Goal: Task Accomplishment & Management: Complete application form

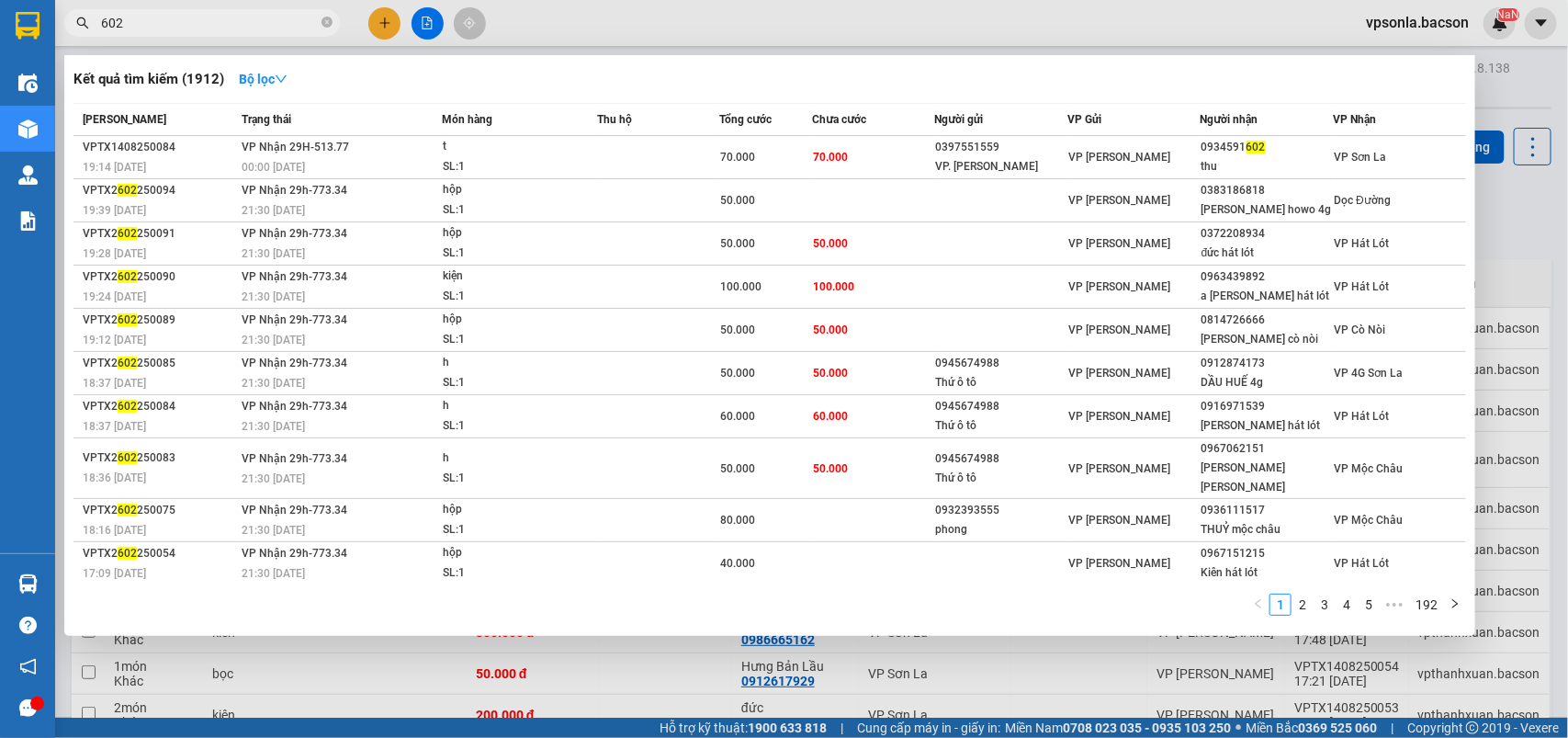
scroll to position [953, 0]
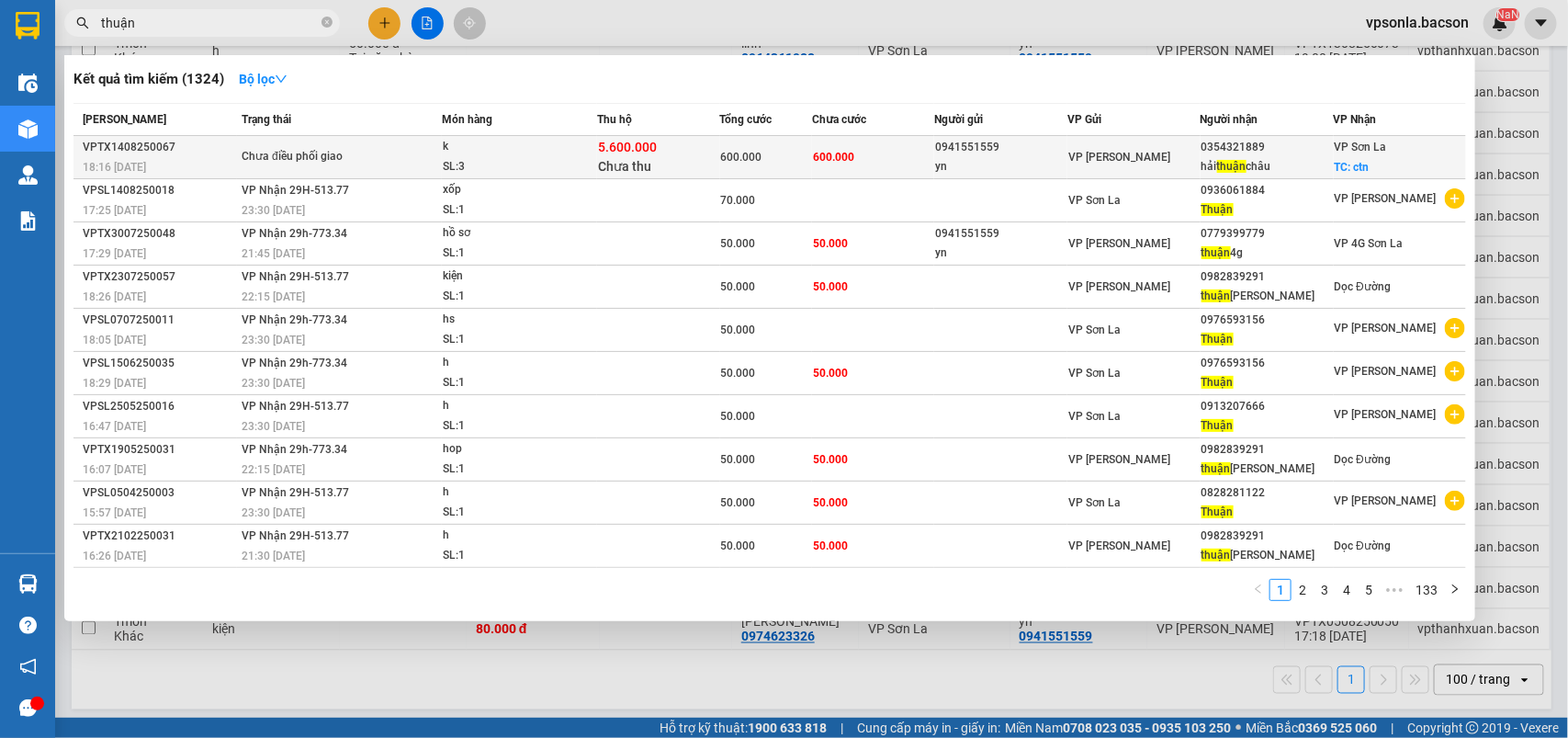
type input "thuận"
click at [1100, 161] on span "VP [PERSON_NAME]" at bounding box center [1119, 157] width 102 height 13
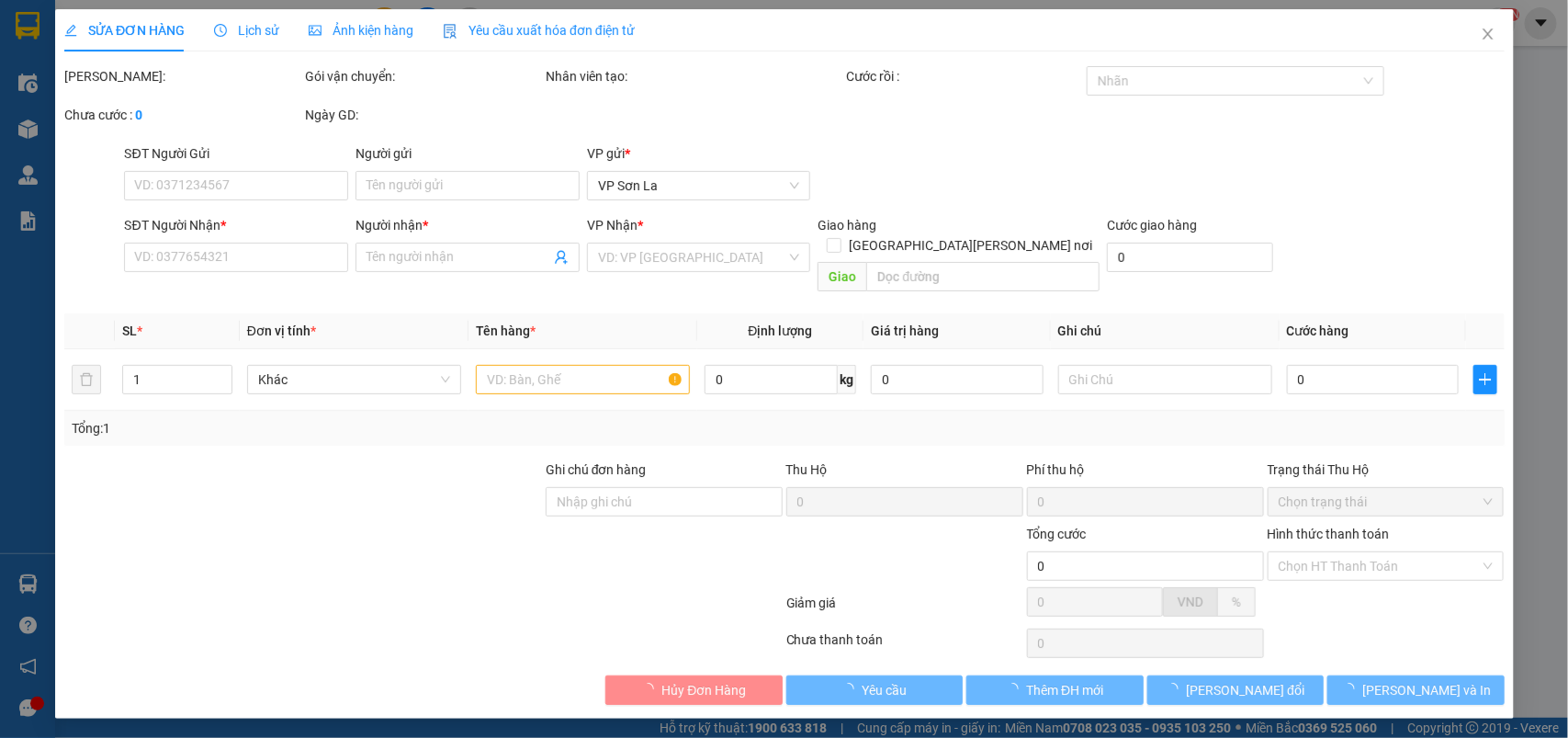
type input "0941551559"
type input "yn"
type input "0354321889"
type input "hải [PERSON_NAME]"
checkbox input "true"
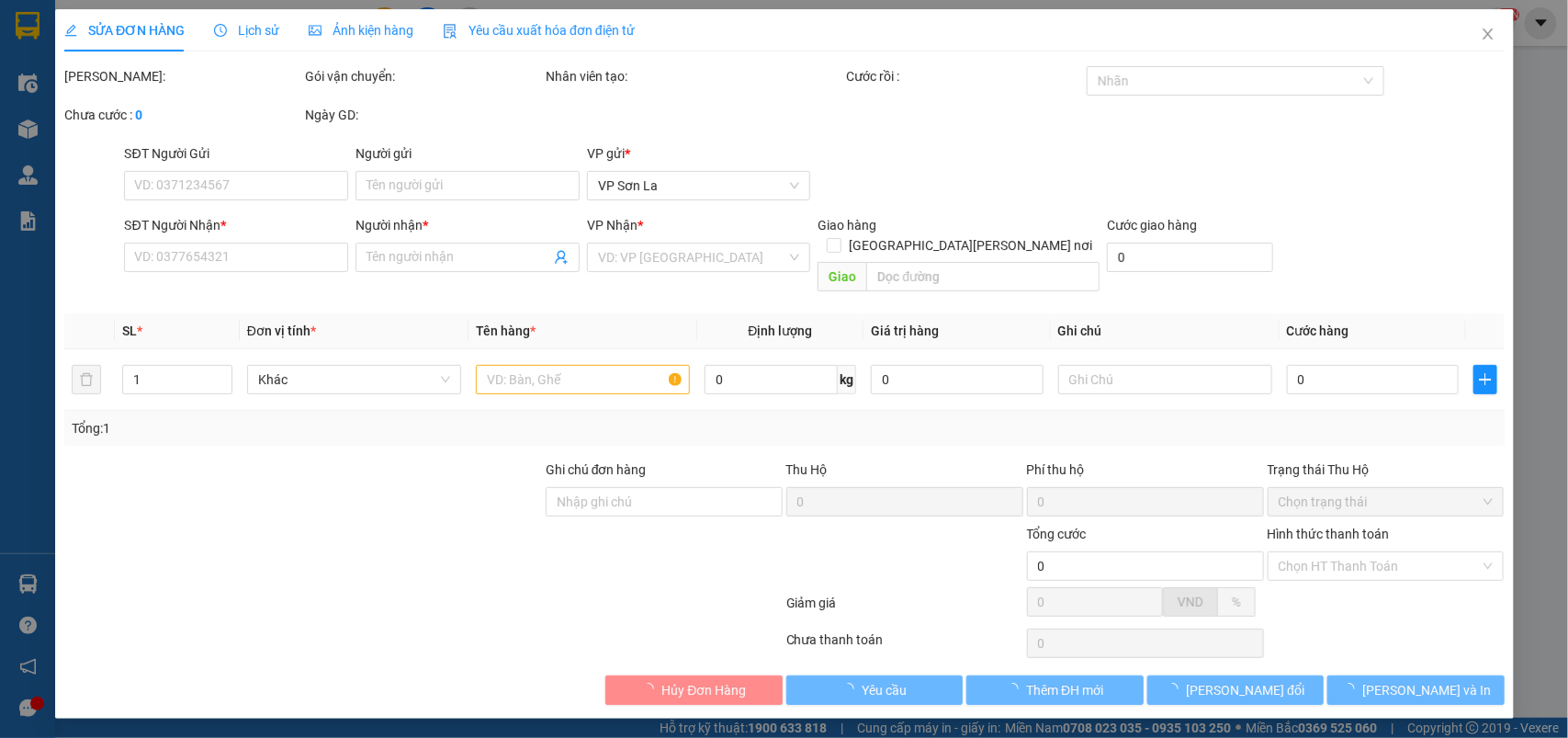
type input "ctn"
type input "Thu hộ [PERSON_NAME] xe"
type input "600.000"
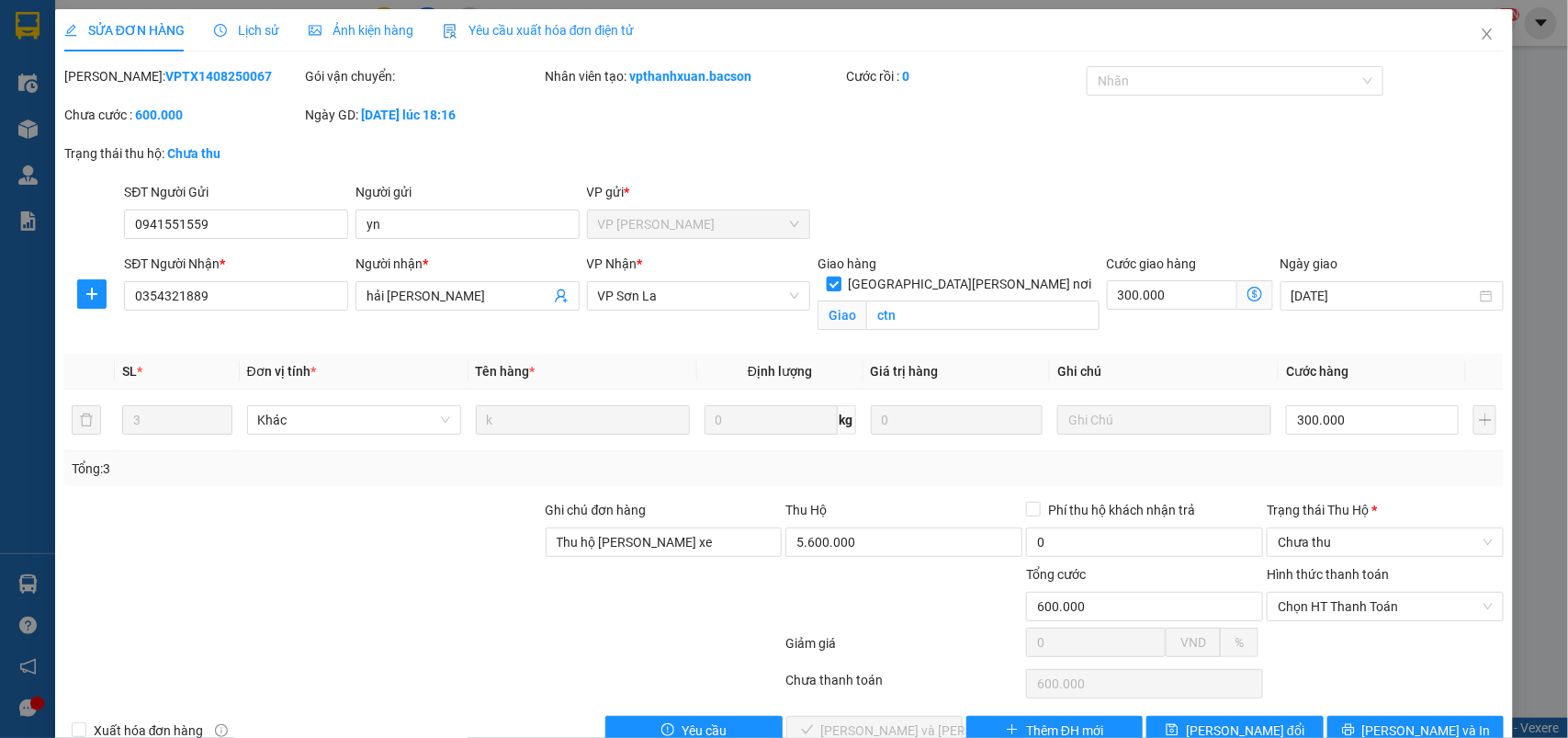
click at [1006, 274] on span "[GEOGRAPHIC_DATA][PERSON_NAME] nơi" at bounding box center [971, 284] width 259 height 20
click at [840, 277] on input "[GEOGRAPHIC_DATA][PERSON_NAME] nơi" at bounding box center [834, 283] width 13 height 13
checkbox input "false"
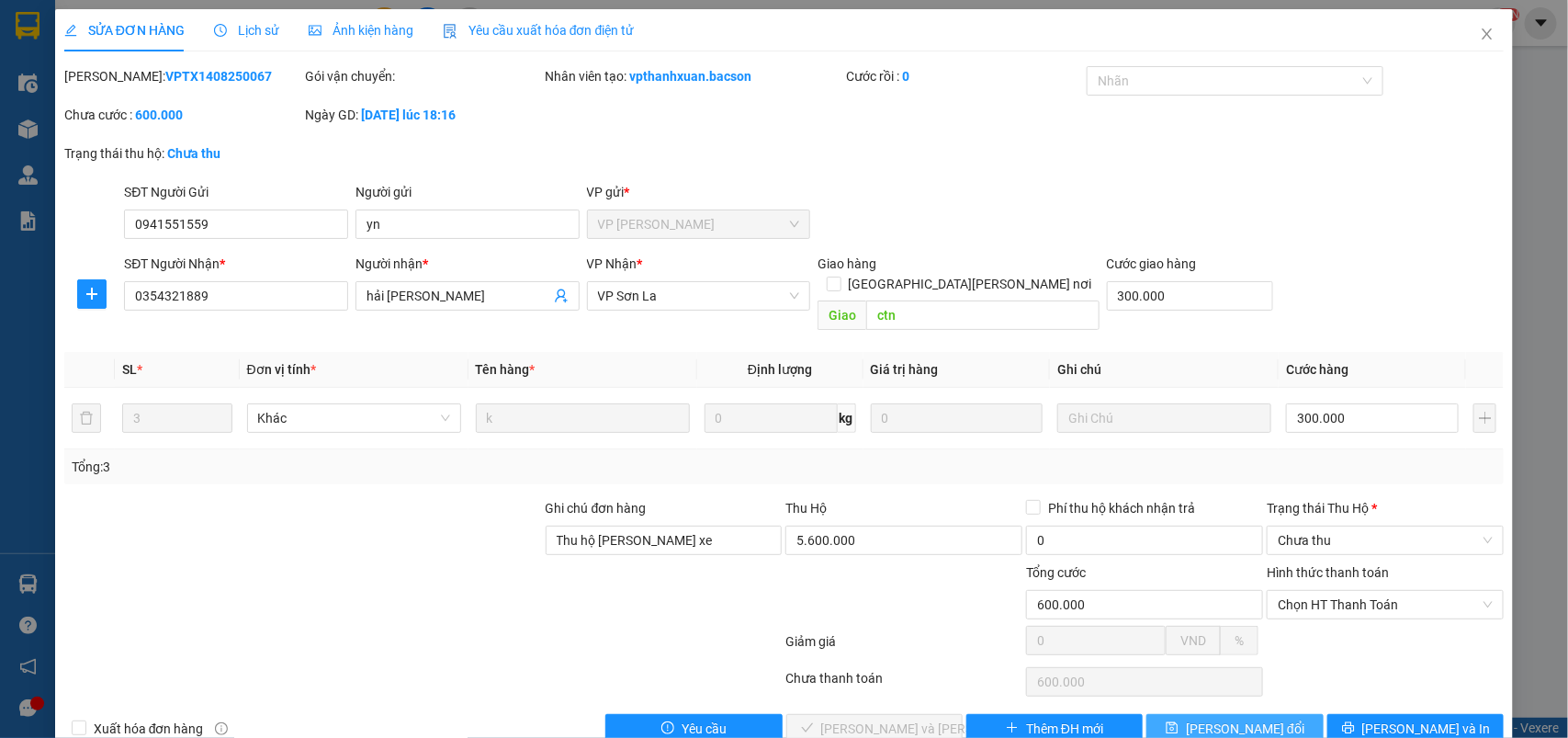
click at [1192, 715] on button "[PERSON_NAME] đổi" at bounding box center [1235, 729] width 177 height 29
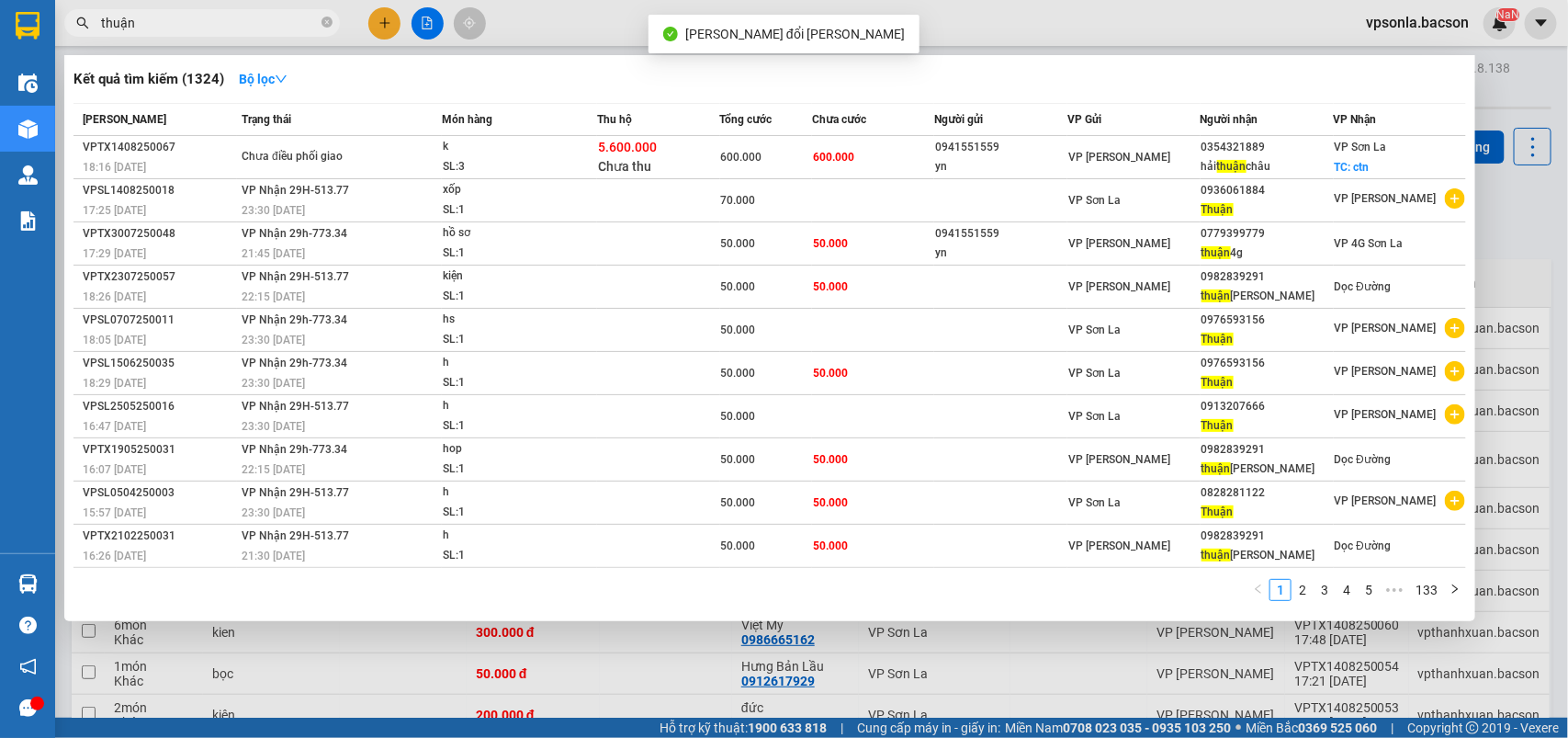
click at [150, 21] on input "thuận" at bounding box center [210, 23] width 217 height 20
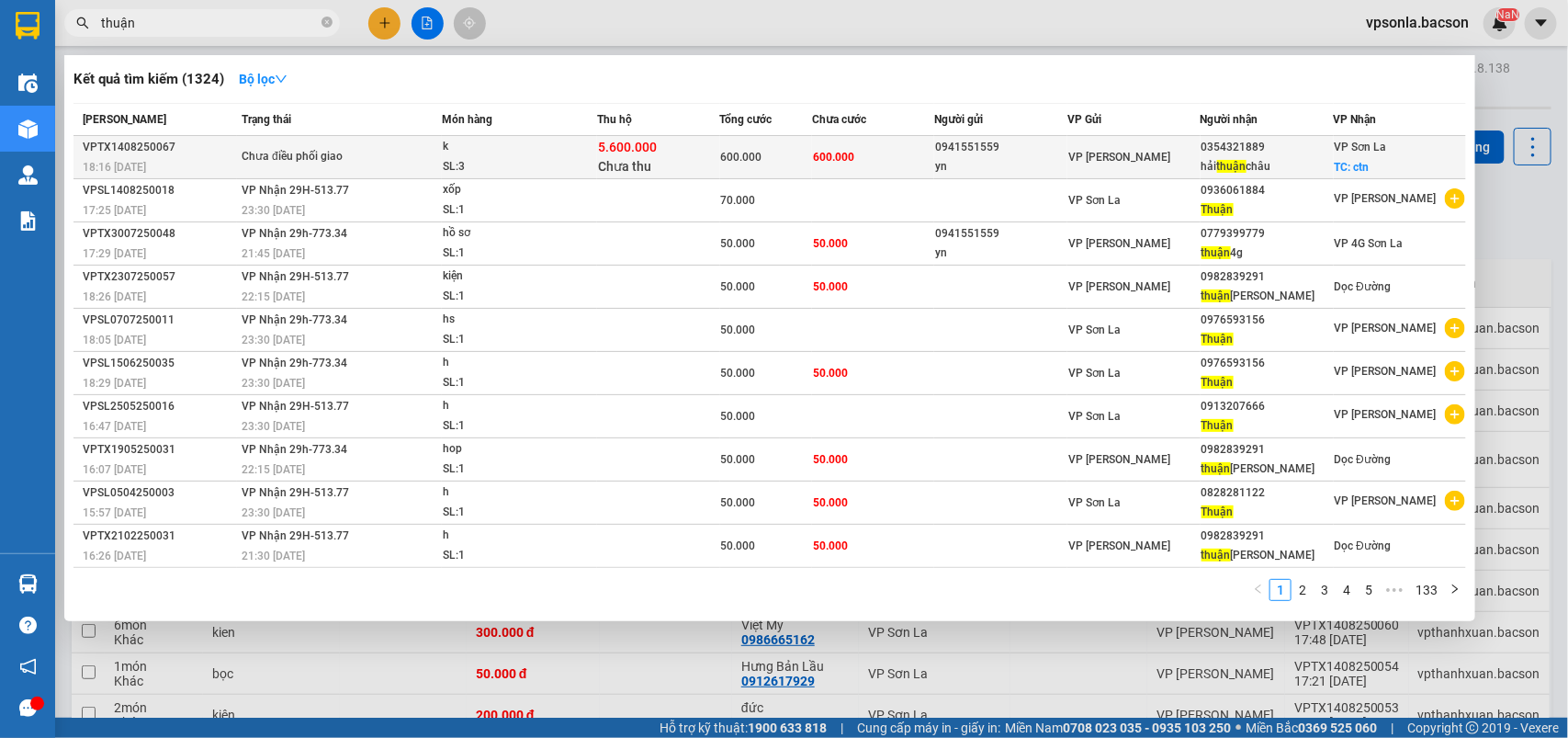
click at [1252, 150] on div "0354321889" at bounding box center [1267, 147] width 132 height 19
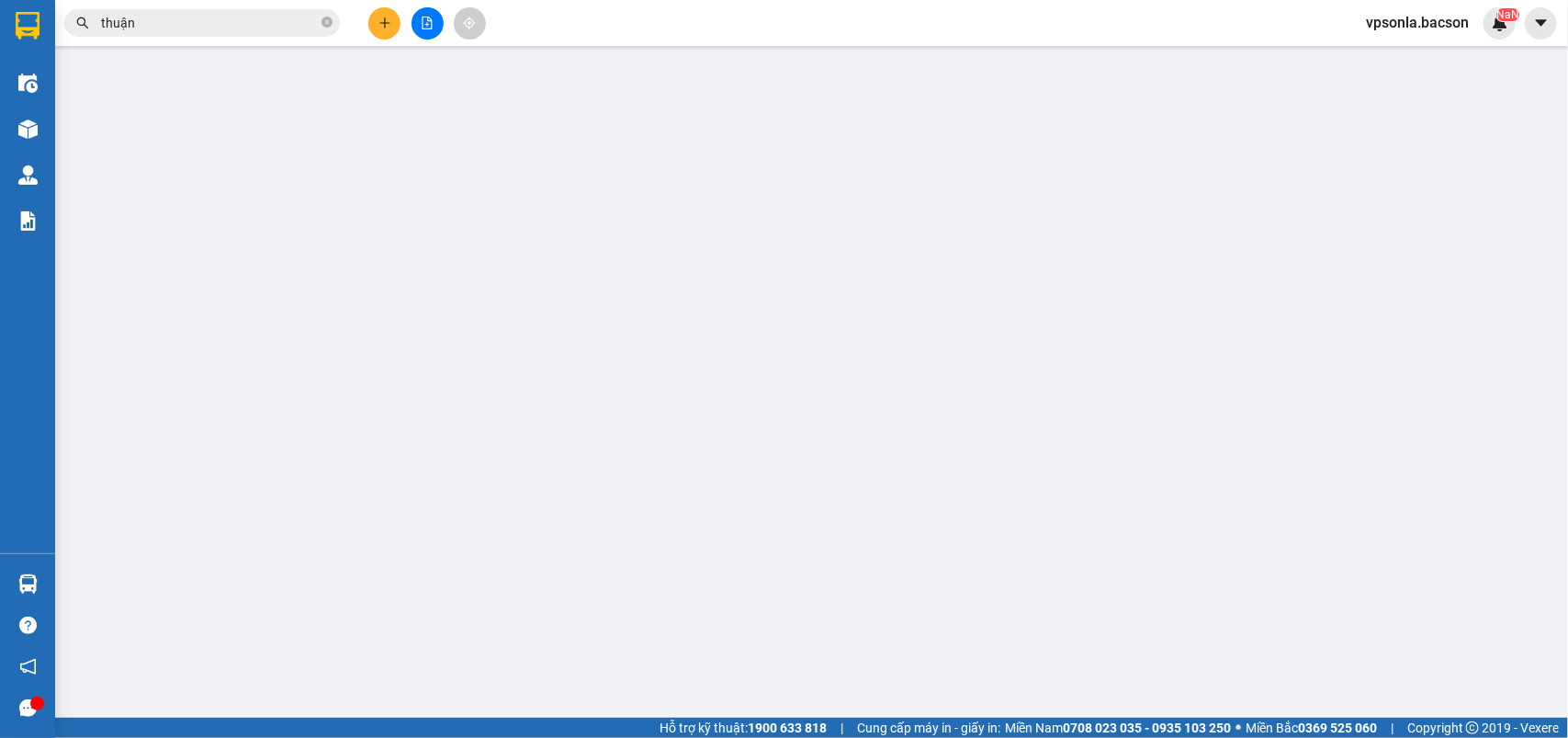
type input "0941551559"
type input "yn"
type input "0354321889"
type input "hải [PERSON_NAME]"
type input "ctn"
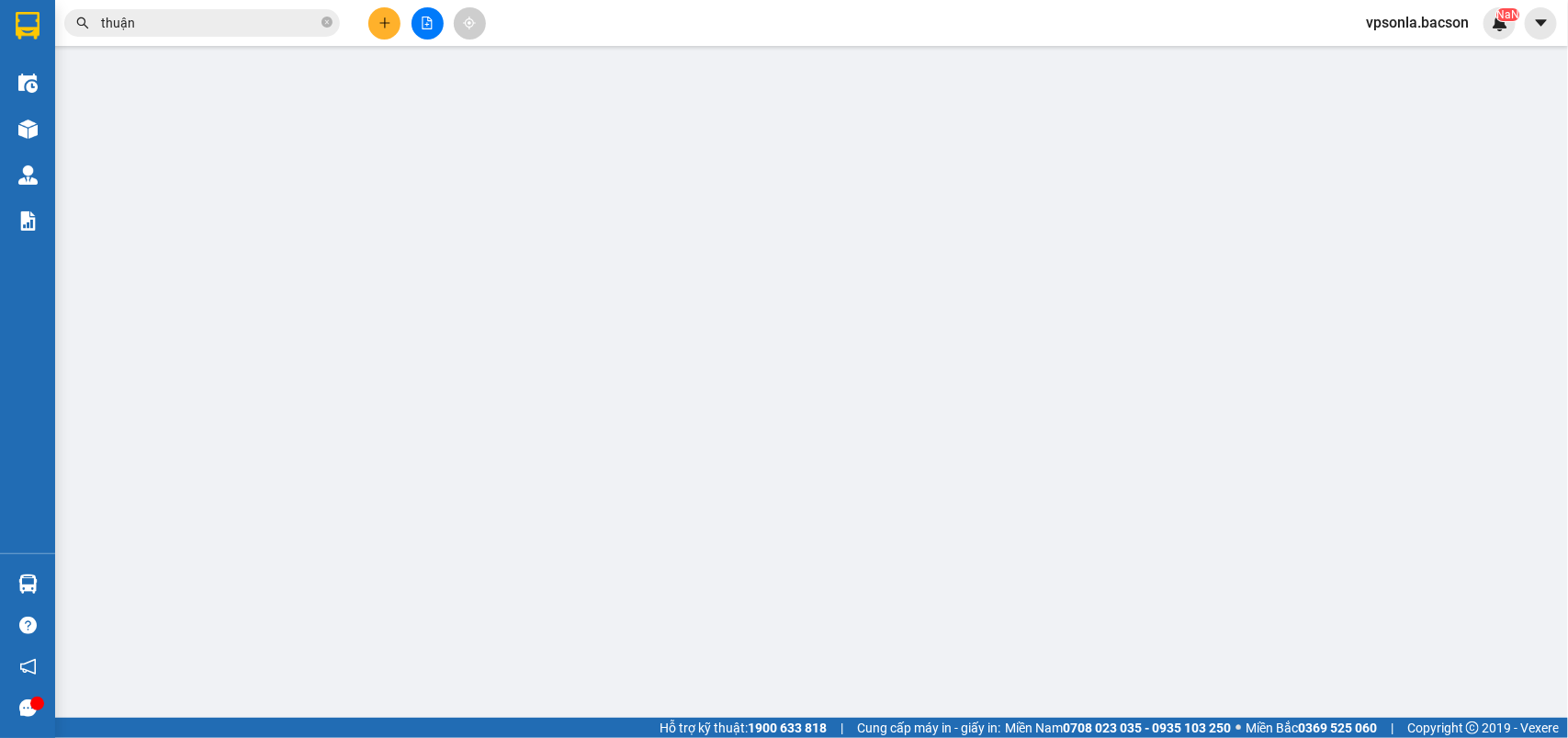
type input "300.000"
type input "Thu hộ [PERSON_NAME] xe"
type input "600.000"
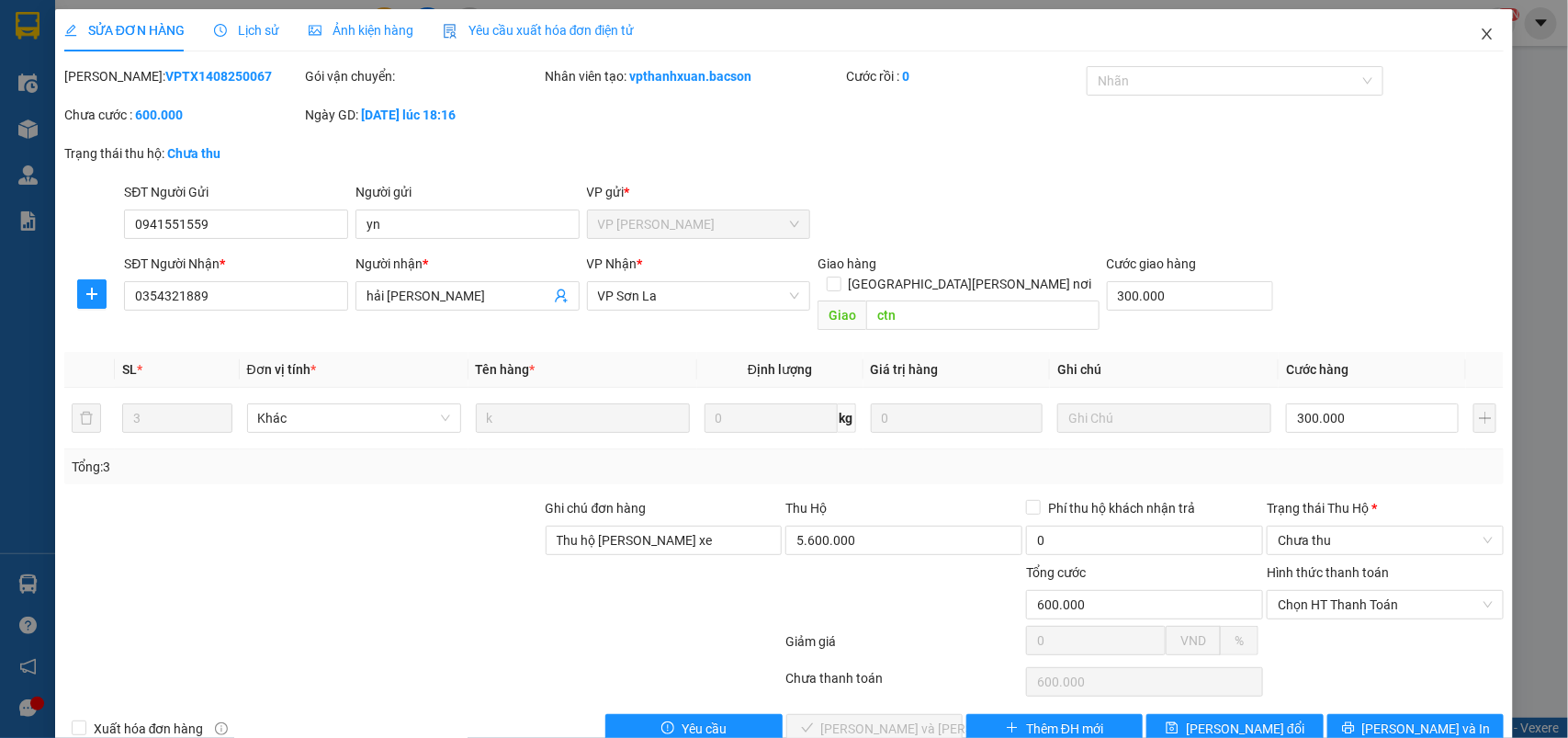
click at [1482, 33] on icon "close" at bounding box center [1487, 34] width 10 height 11
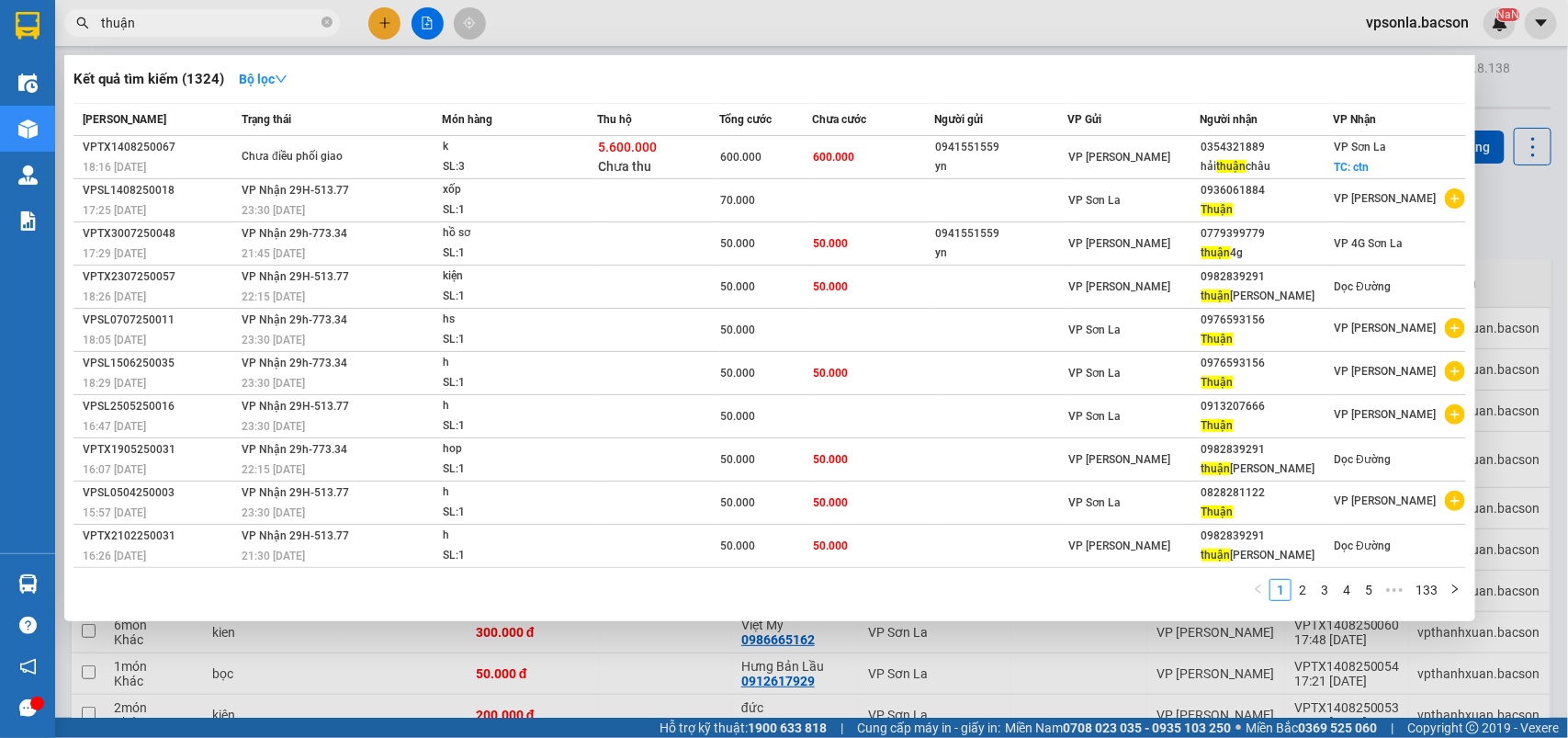
click at [283, 26] on input "thuận" at bounding box center [210, 23] width 217 height 20
click at [324, 25] on icon "close-circle" at bounding box center [327, 22] width 11 height 11
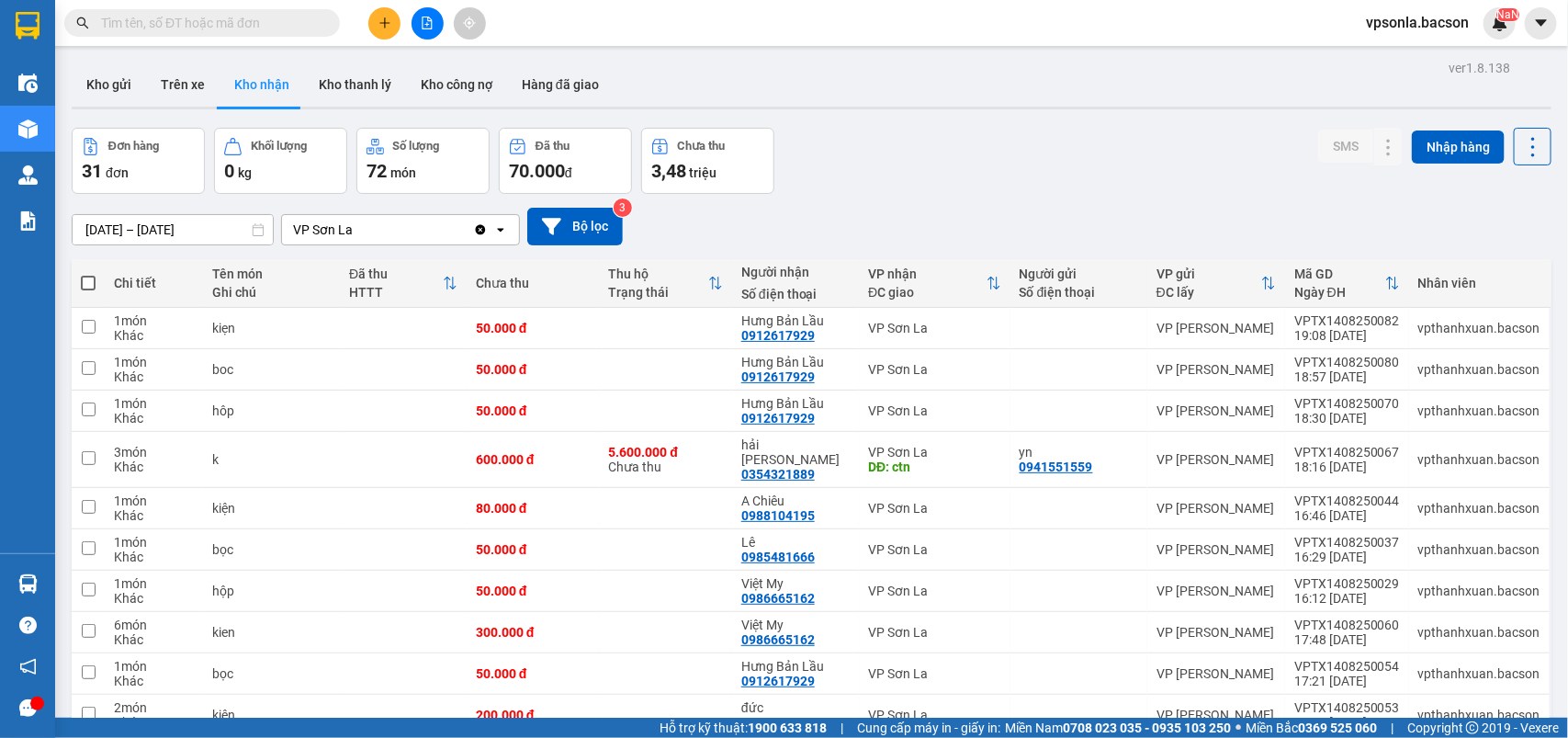
click at [200, 28] on input "text" at bounding box center [210, 23] width 217 height 20
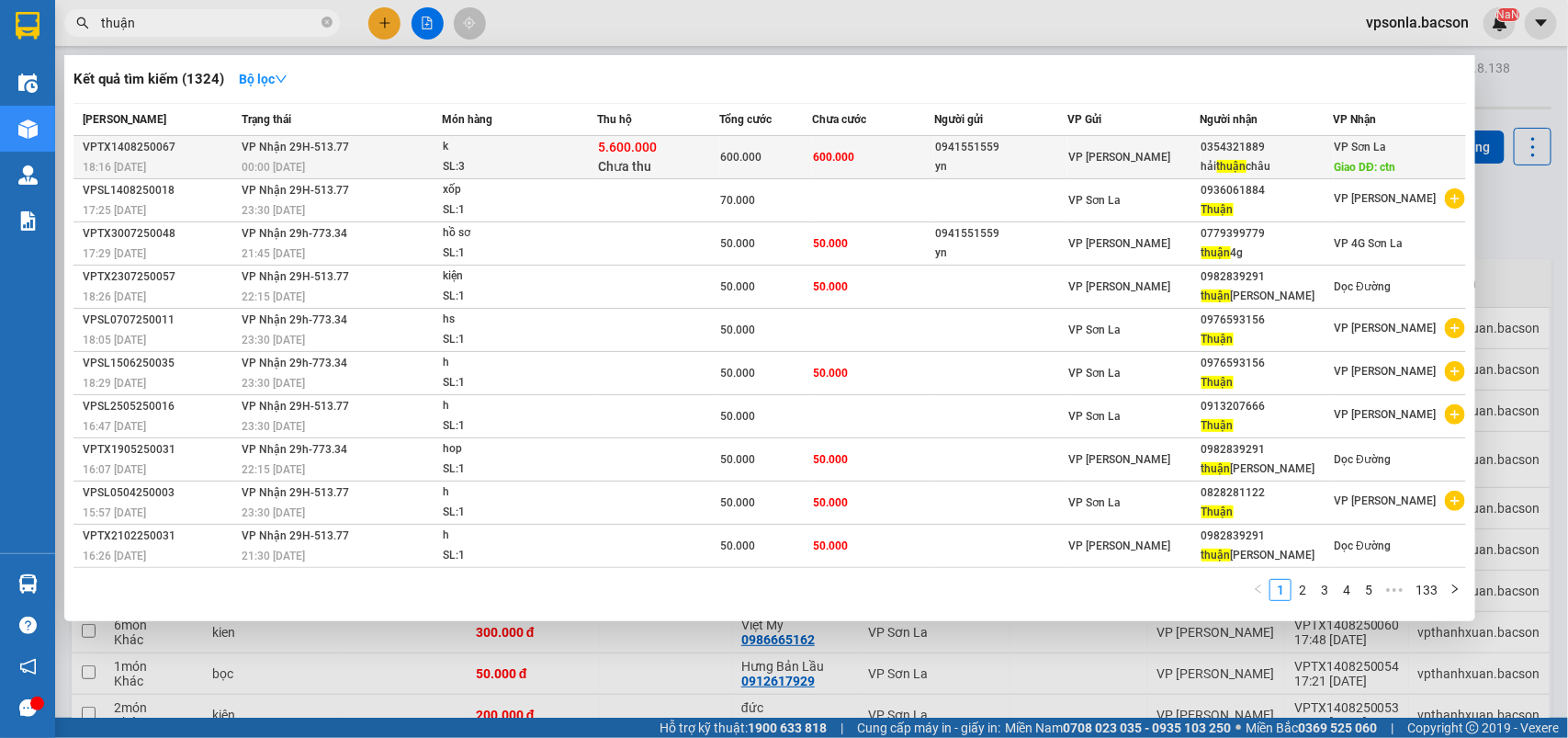
type input "thuận"
click at [873, 154] on td "600.000" at bounding box center [874, 157] width 123 height 43
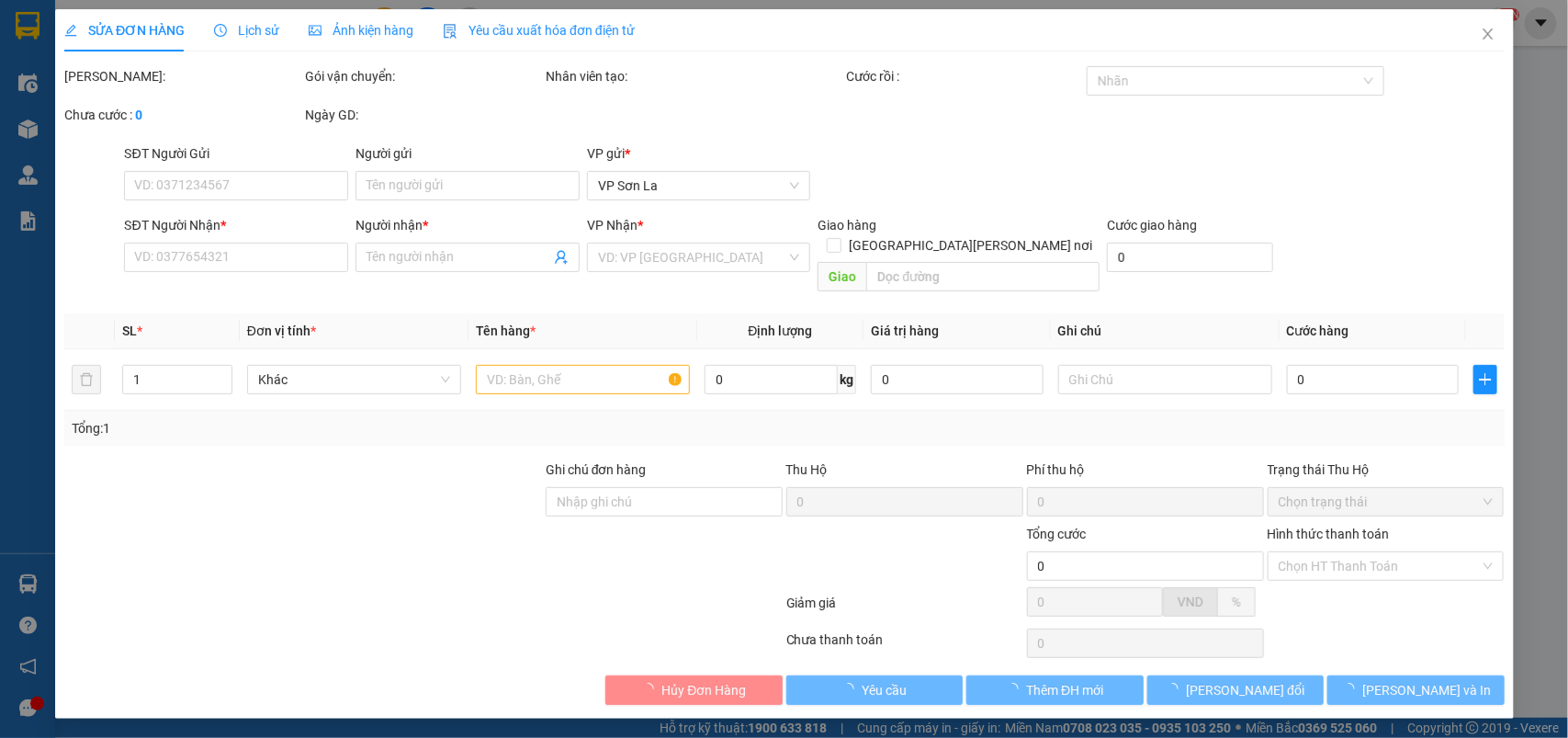
type input "0941551559"
type input "yn"
type input "0354321889"
type input "hải [PERSON_NAME]"
type input "ctn"
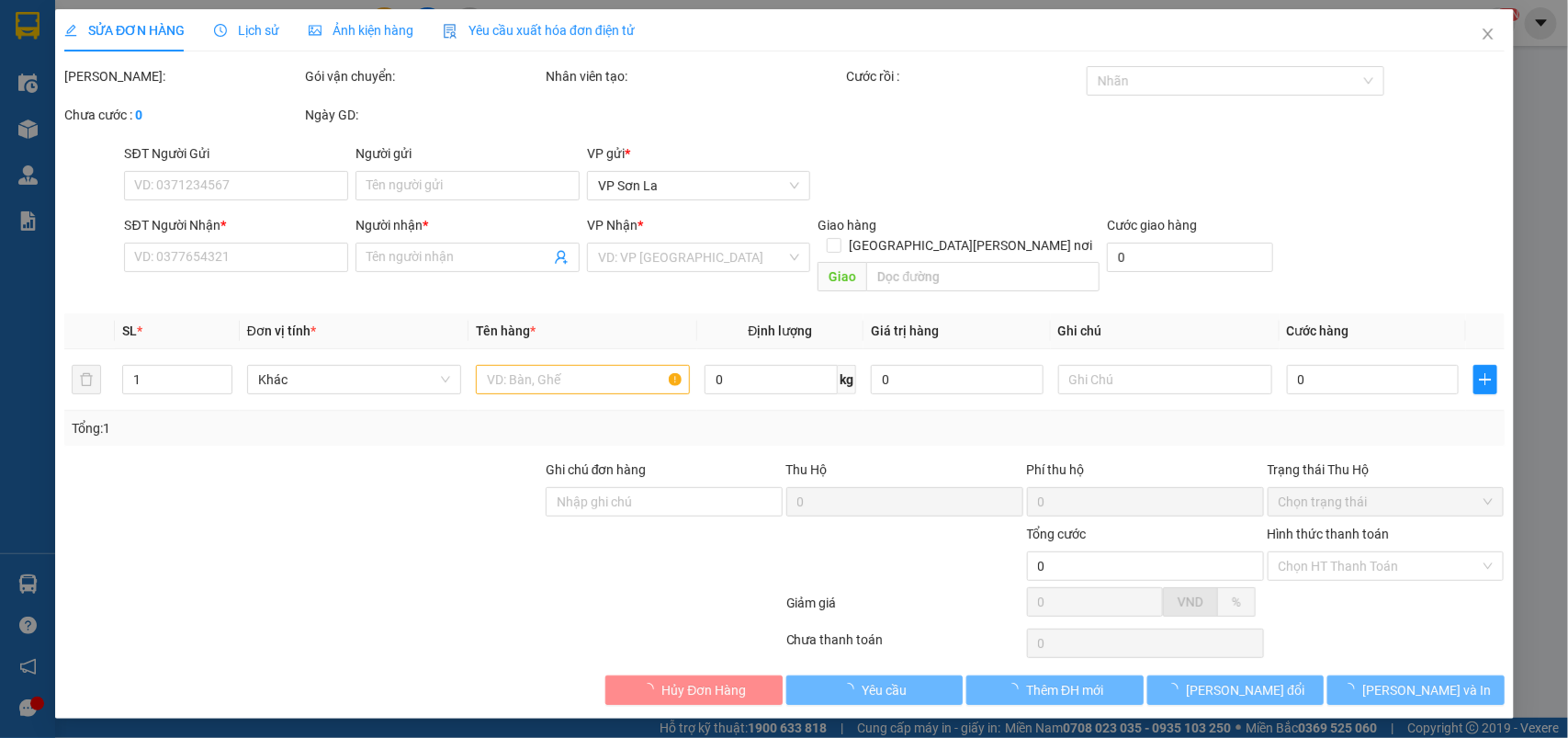
type input "300.000"
type input "Thu hộ [PERSON_NAME] xe"
type input "600.000"
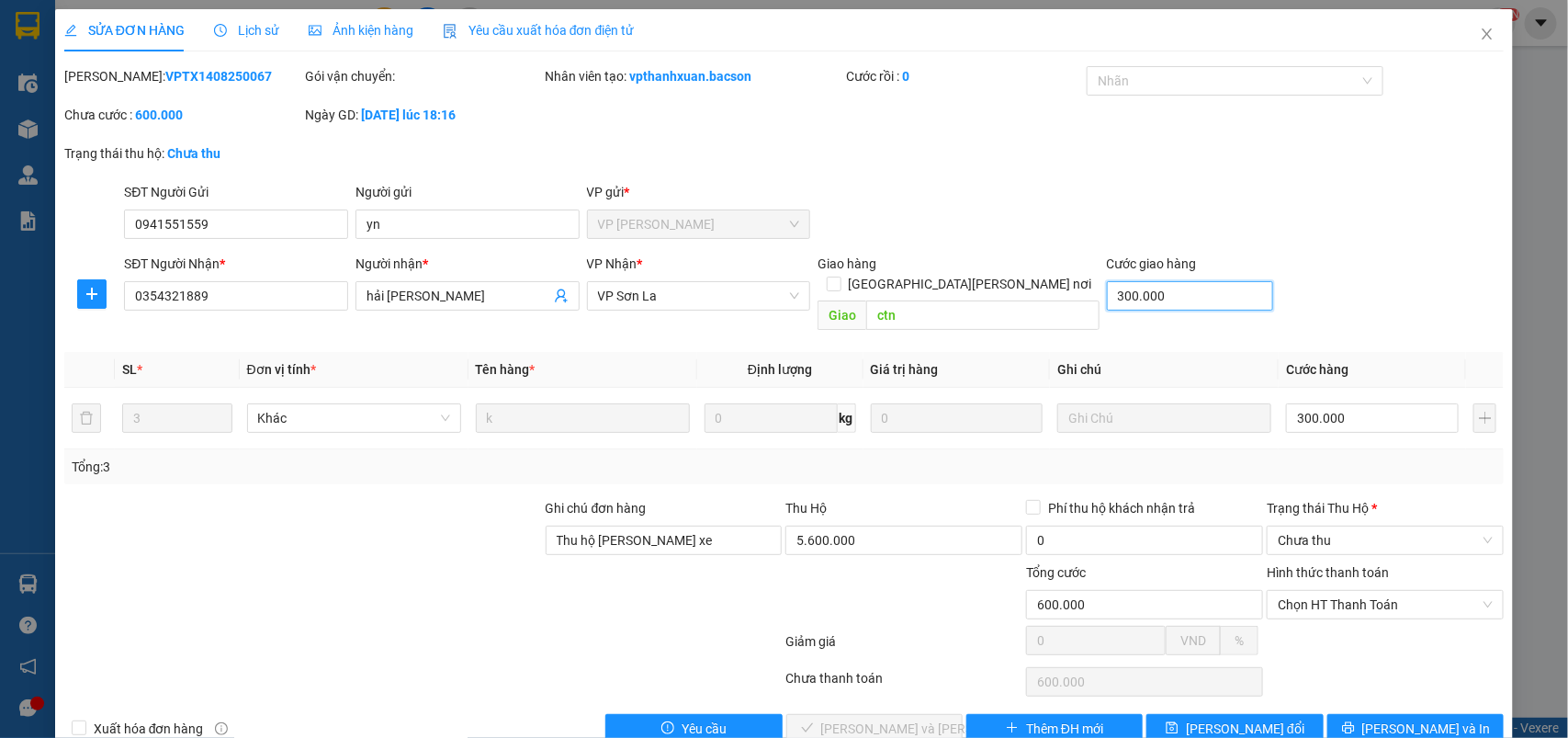
click at [1139, 298] on input "300.000" at bounding box center [1190, 296] width 167 height 29
type input "0"
type input "300.000"
type input "0"
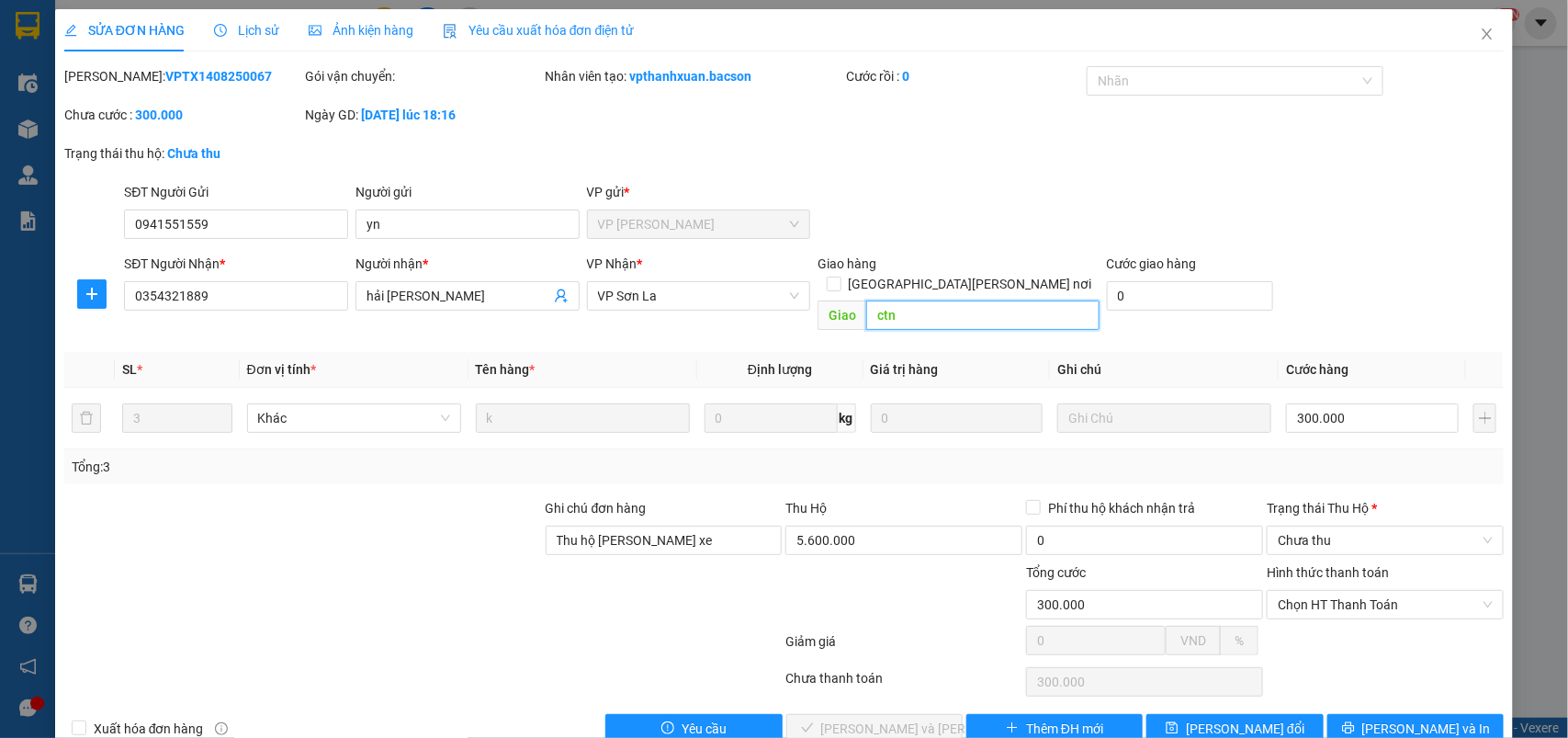
click at [915, 300] on input "ctn" at bounding box center [984, 315] width 234 height 29
type input "c"
click at [1231, 719] on span "[PERSON_NAME] đổi" at bounding box center [1245, 729] width 119 height 20
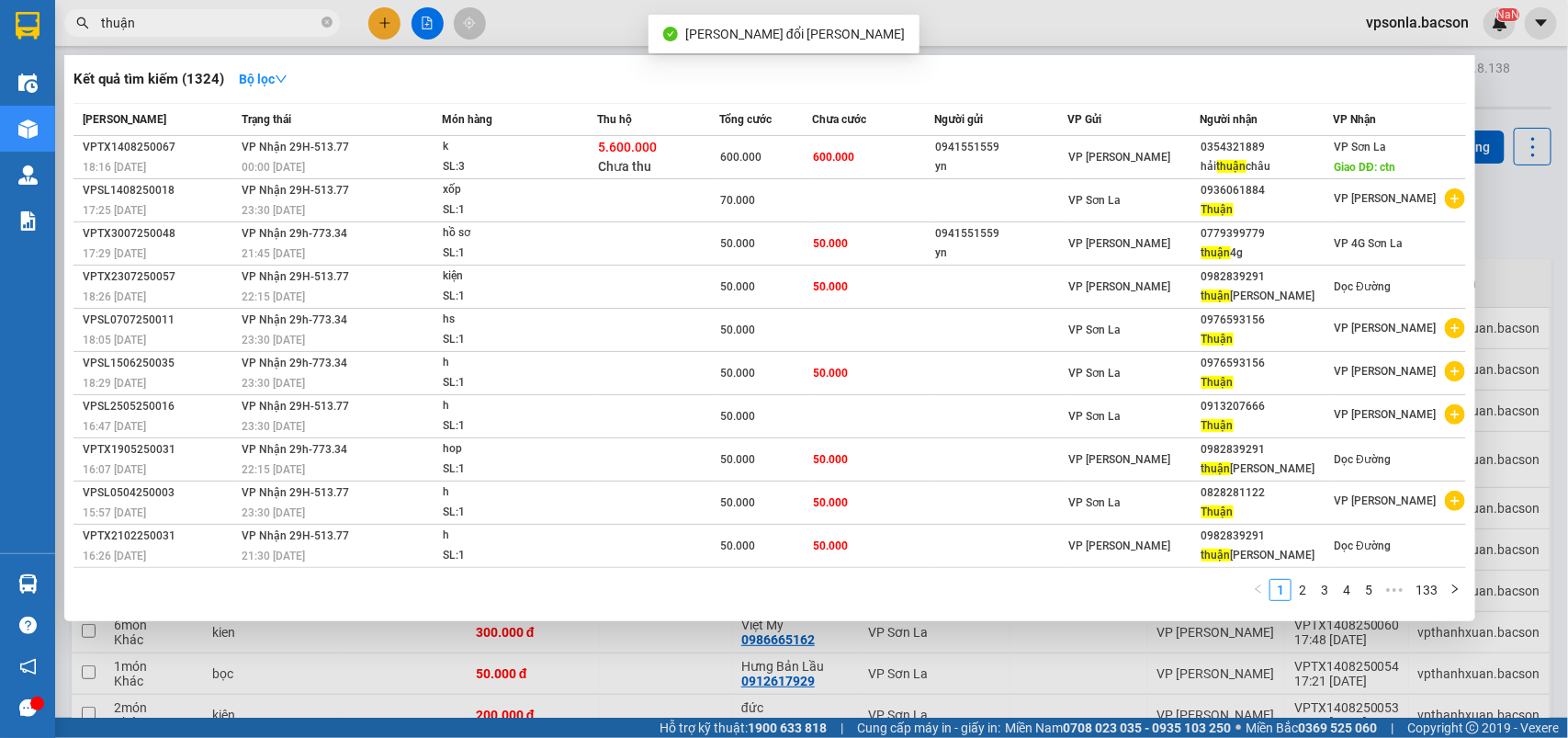
click at [222, 29] on input "thuận" at bounding box center [210, 23] width 217 height 20
click at [322, 18] on icon "close-circle" at bounding box center [327, 22] width 11 height 11
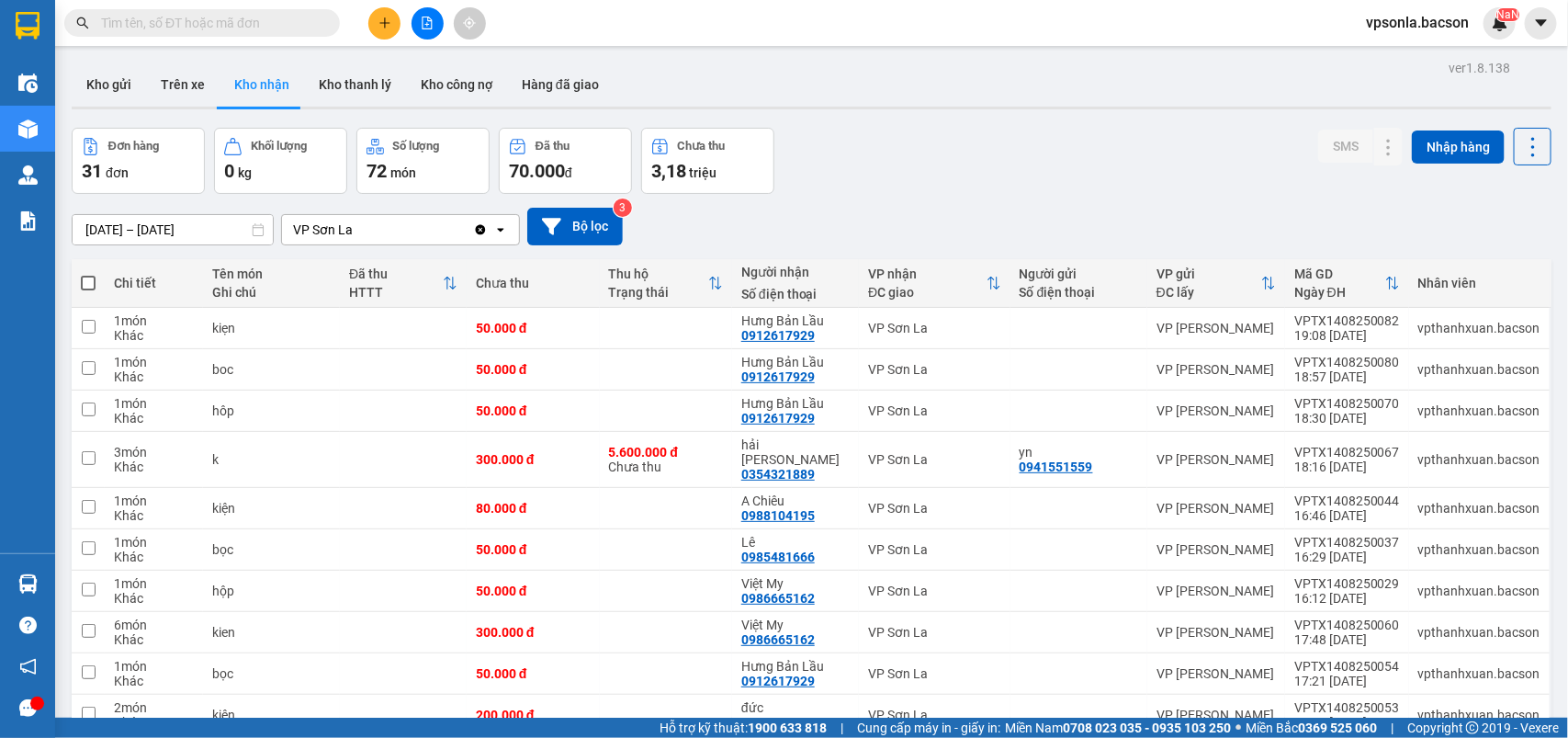
click at [296, 19] on input "text" at bounding box center [210, 23] width 217 height 20
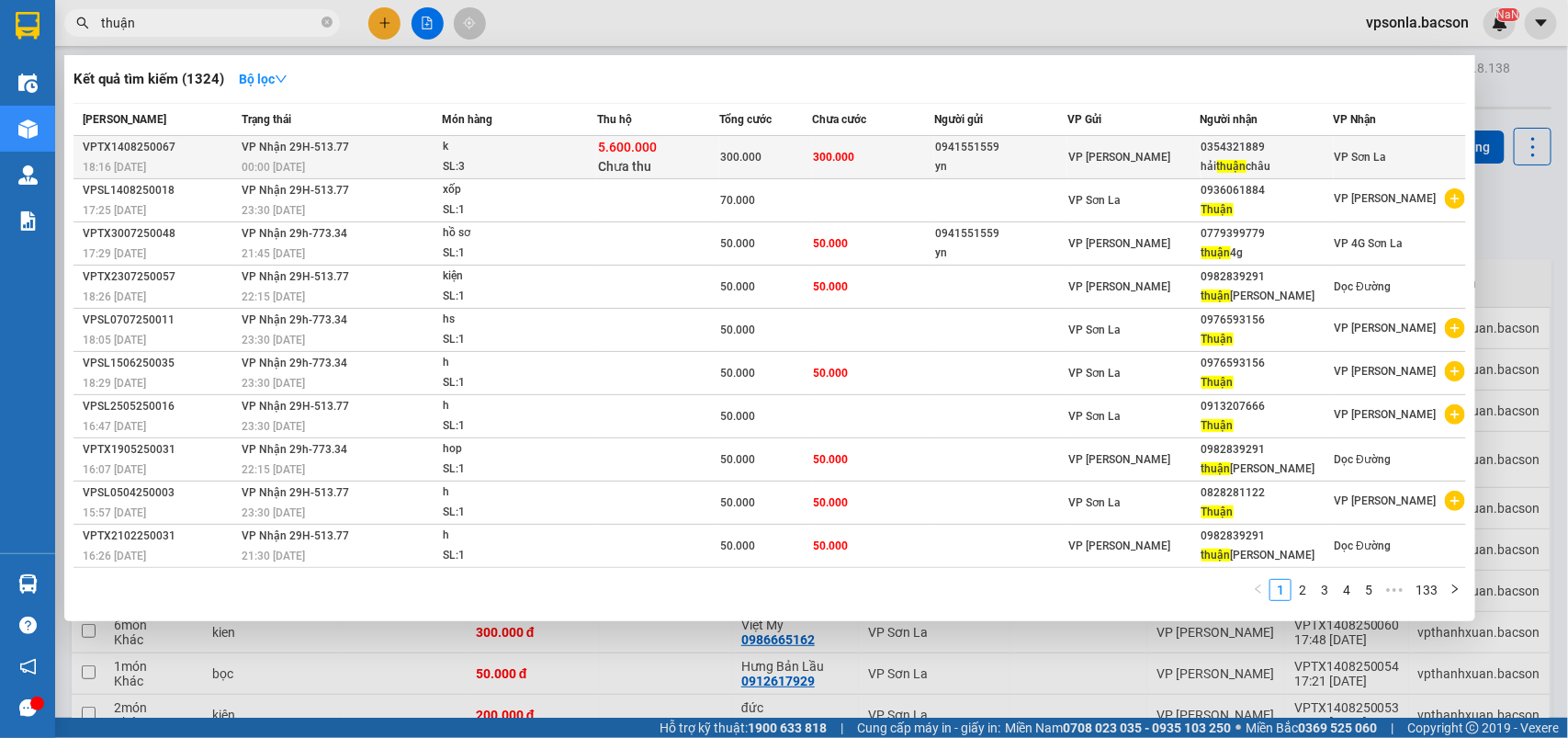
type input "thuận"
click at [1234, 158] on div "hải [PERSON_NAME]" at bounding box center [1267, 167] width 132 height 19
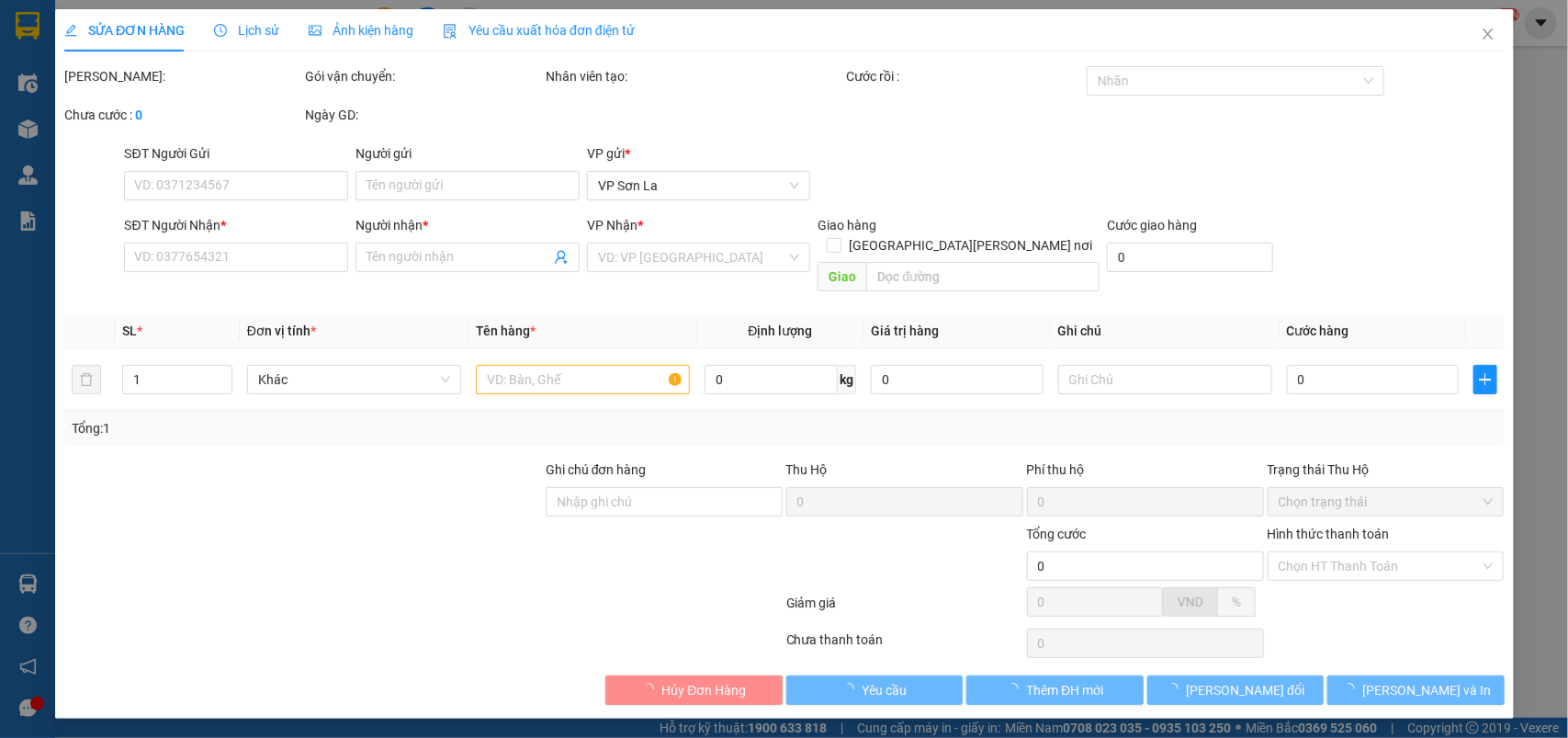
type input "0941551559"
type input "yn"
type input "0354321889"
type input "hải [PERSON_NAME]"
type input "Thu hộ [PERSON_NAME] xe"
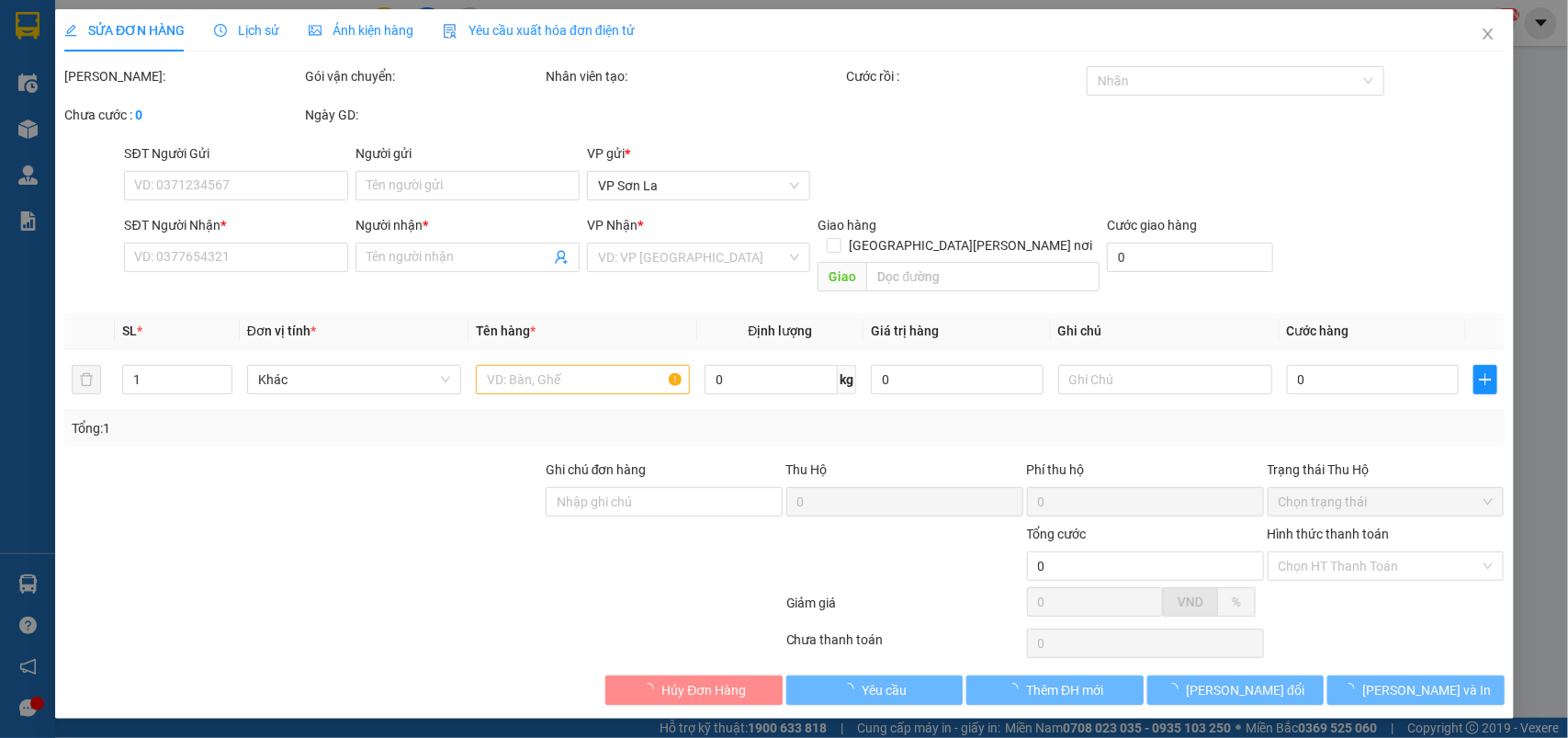
type input "300.000"
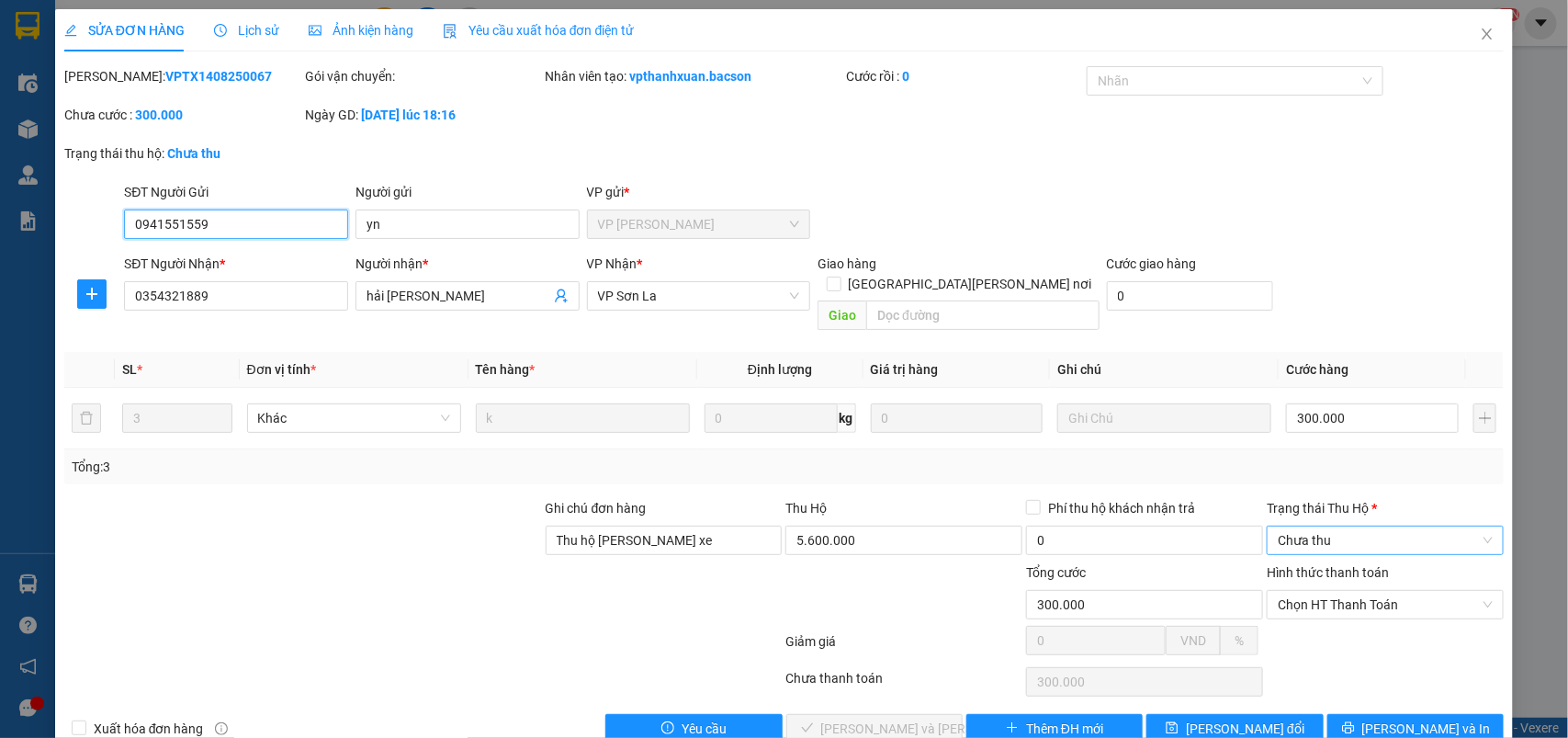
click at [1305, 526] on span "Chưa thu" at bounding box center [1386, 540] width 215 height 28
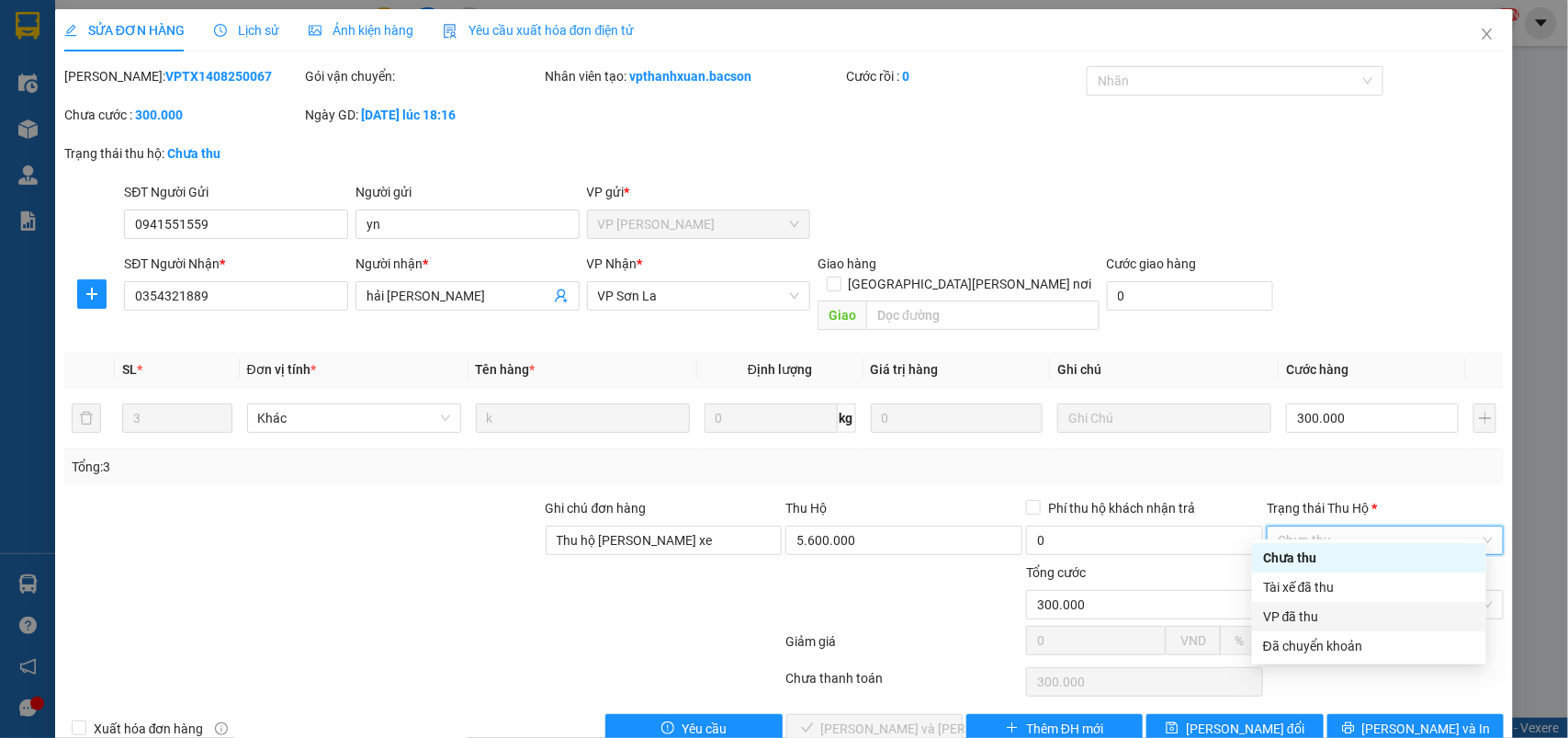
click at [1282, 622] on div "VP đã thu" at bounding box center [1369, 617] width 213 height 20
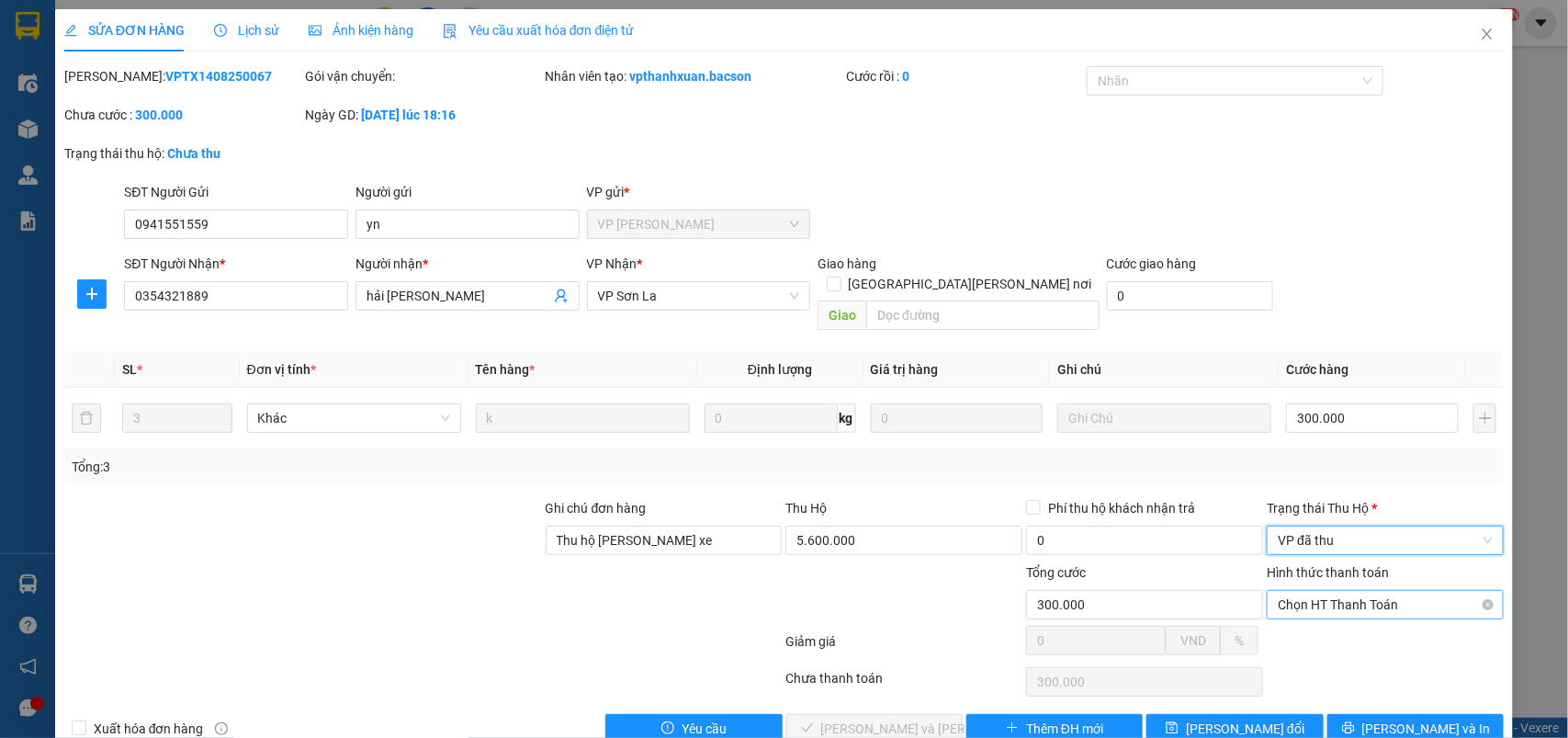
click at [1297, 591] on span "Chọn HT Thanh Toán" at bounding box center [1386, 605] width 215 height 28
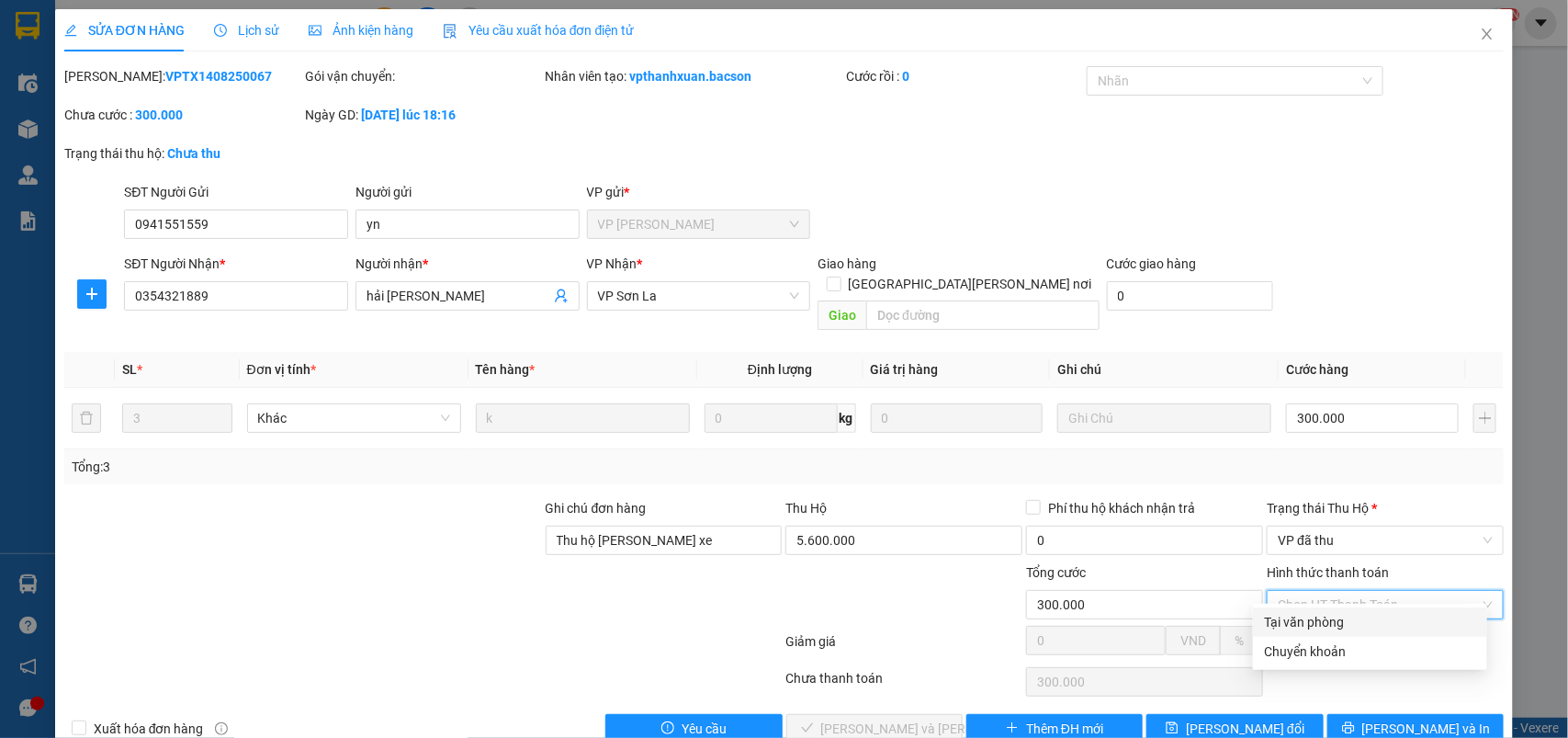
click at [1286, 617] on div "Tại văn phòng" at bounding box center [1370, 622] width 213 height 20
type input "0"
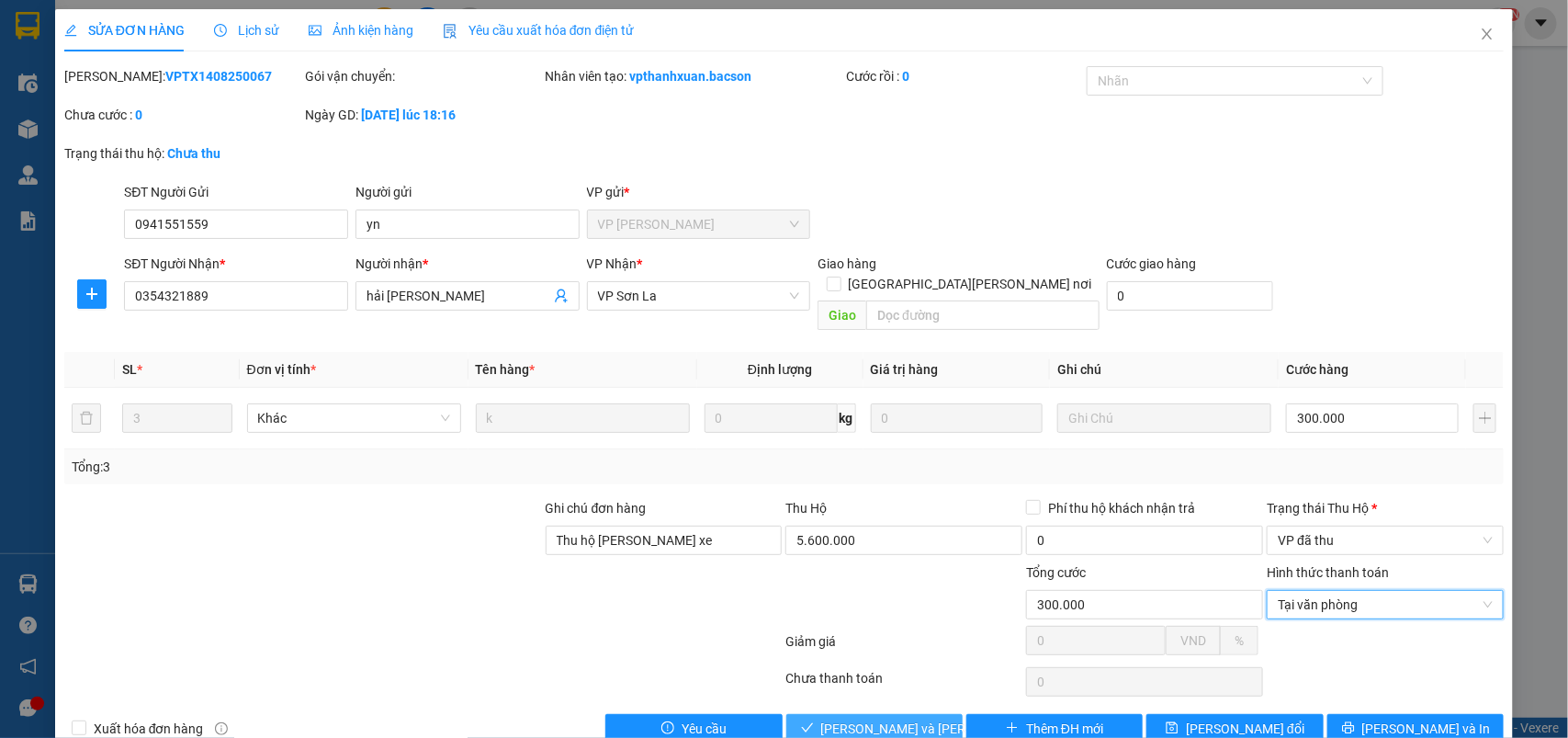
click at [833, 719] on span "[PERSON_NAME] và [PERSON_NAME] hàng" at bounding box center [946, 729] width 248 height 20
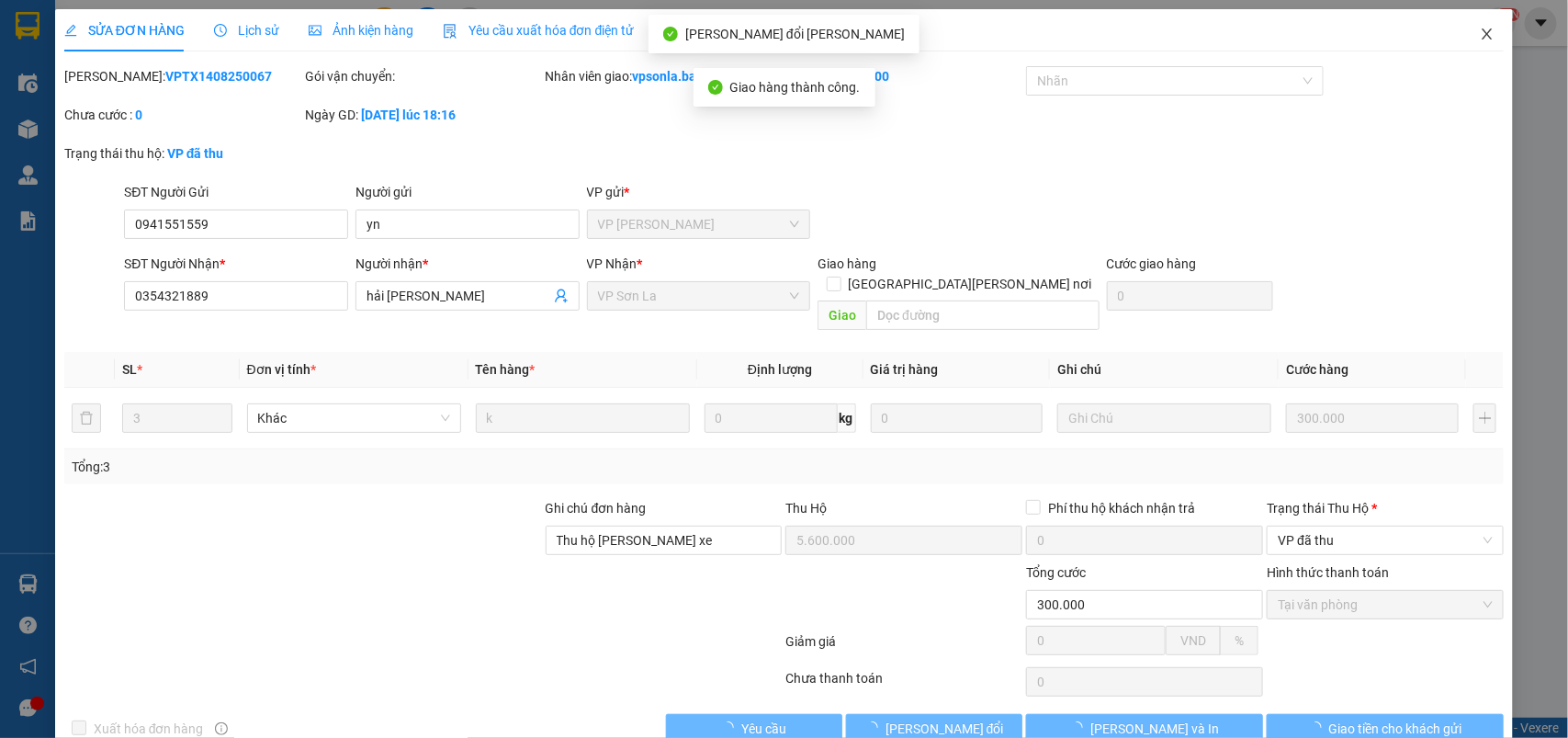
click at [1482, 39] on icon "close" at bounding box center [1487, 34] width 10 height 11
click at [1467, 35] on div "vpsonla.bacson NaN" at bounding box center [1434, 23] width 165 height 32
click at [1468, 35] on div "vpsonla.bacson NaN" at bounding box center [1434, 23] width 165 height 32
